Goal: Task Accomplishment & Management: Manage account settings

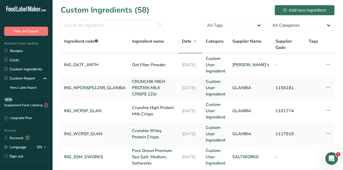
click at [17, 53] on link "Recipes" at bounding box center [26, 50] width 52 height 9
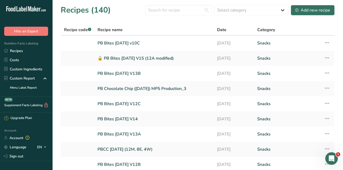
click at [110, 40] on link "PB Bites [DATE] v10C" at bounding box center [153, 43] width 113 height 11
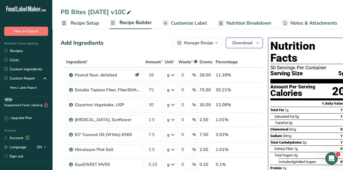
click at [242, 45] on span "Download" at bounding box center [242, 43] width 20 height 6
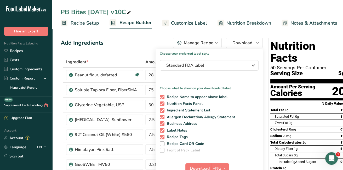
click at [195, 43] on div "Manage Recipe" at bounding box center [199, 43] width 30 height 6
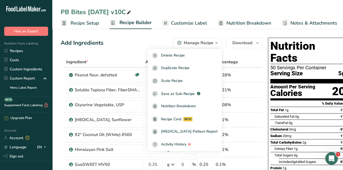
click at [128, 46] on div "Add Ingredients Manage Recipe Delete Recipe Duplicate Recipe Scale Recipe Save …" at bounding box center [162, 43] width 202 height 10
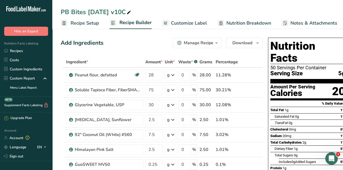
click at [86, 20] on span "Recipe Setup" at bounding box center [85, 23] width 28 height 7
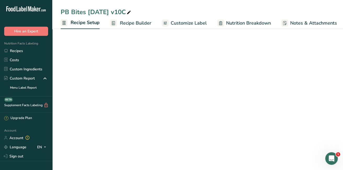
scroll to position [0, 2]
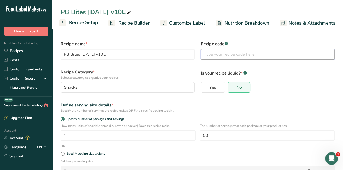
click at [214, 58] on input "text" at bounding box center [268, 54] width 134 height 10
type input "b"
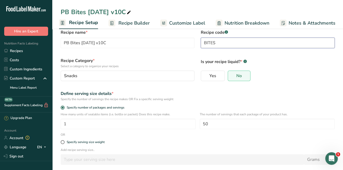
scroll to position [37, 0]
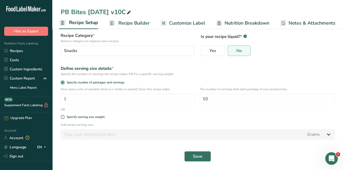
drag, startPoint x: 346, startPoint y: 166, endPoint x: 3, endPoint y: 2, distance: 380.0
type input "BITES"
click at [201, 154] on span "Save" at bounding box center [197, 156] width 9 height 6
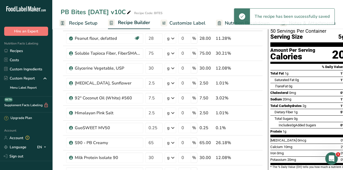
click at [12, 50] on link "Recipes" at bounding box center [26, 50] width 52 height 9
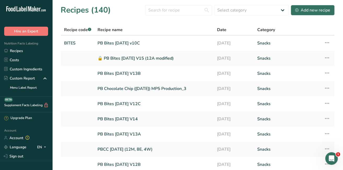
click at [74, 59] on link at bounding box center [77, 58] width 27 height 11
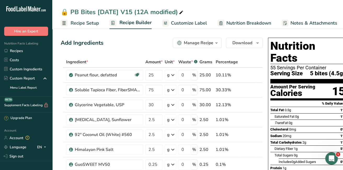
click at [89, 21] on span "Recipe Setup" at bounding box center [85, 23] width 28 height 7
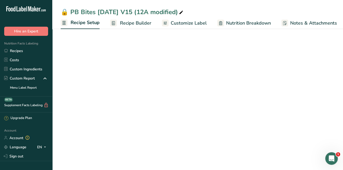
scroll to position [0, 2]
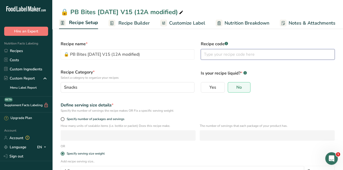
click at [225, 55] on input "text" at bounding box center [268, 54] width 134 height 10
type input "BITES"
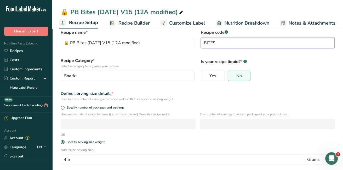
scroll to position [37, 0]
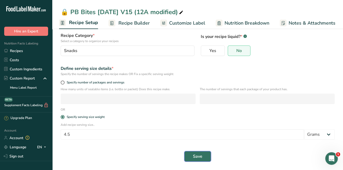
click at [193, 155] on span "Save" at bounding box center [197, 156] width 9 height 6
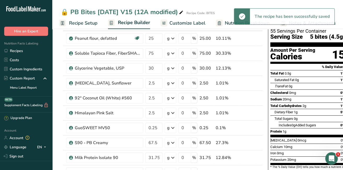
click at [19, 52] on link "Recipes" at bounding box center [26, 50] width 52 height 9
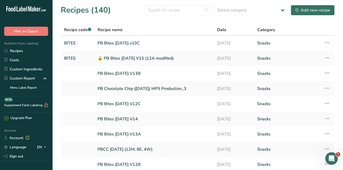
click at [66, 73] on link at bounding box center [77, 73] width 27 height 11
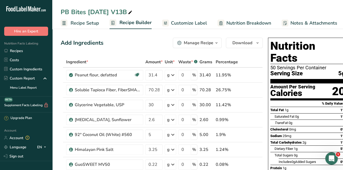
click at [86, 21] on span "Recipe Setup" at bounding box center [85, 23] width 28 height 7
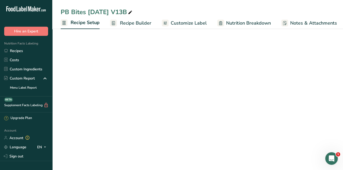
scroll to position [0, 2]
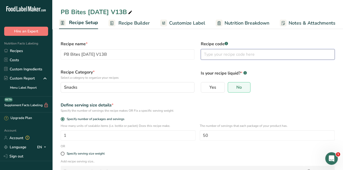
click at [210, 56] on input "text" at bounding box center [268, 54] width 134 height 10
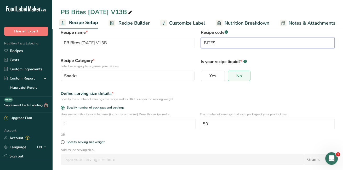
scroll to position [37, 0]
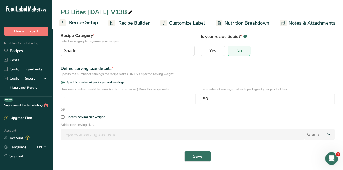
type input "BITES"
click at [197, 156] on span "Save" at bounding box center [197, 156] width 9 height 6
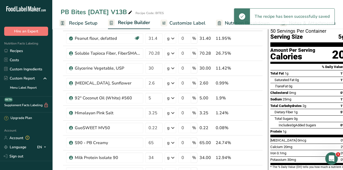
click at [21, 51] on link "Recipes" at bounding box center [26, 50] width 52 height 9
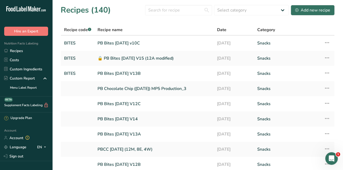
click at [68, 101] on link at bounding box center [77, 103] width 27 height 11
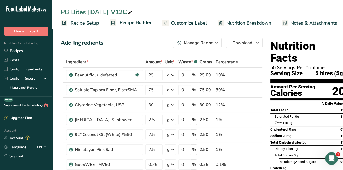
click at [76, 21] on span "Recipe Setup" at bounding box center [85, 23] width 28 height 7
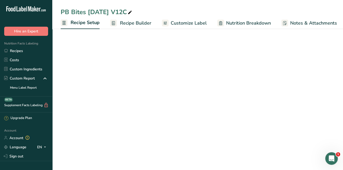
scroll to position [0, 2]
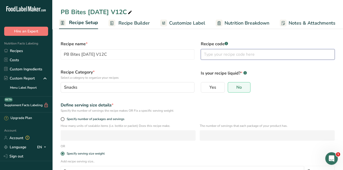
click at [233, 55] on input "text" at bounding box center [268, 54] width 134 height 10
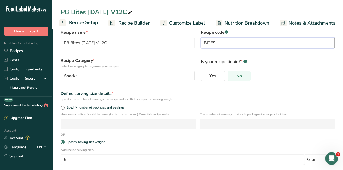
scroll to position [37, 0]
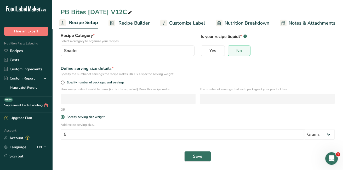
type input "BITES"
click at [193, 155] on span "Save" at bounding box center [197, 156] width 9 height 6
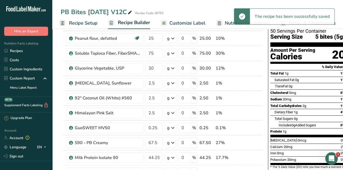
click at [22, 52] on link "Recipes" at bounding box center [26, 50] width 52 height 9
